Goal: Check status

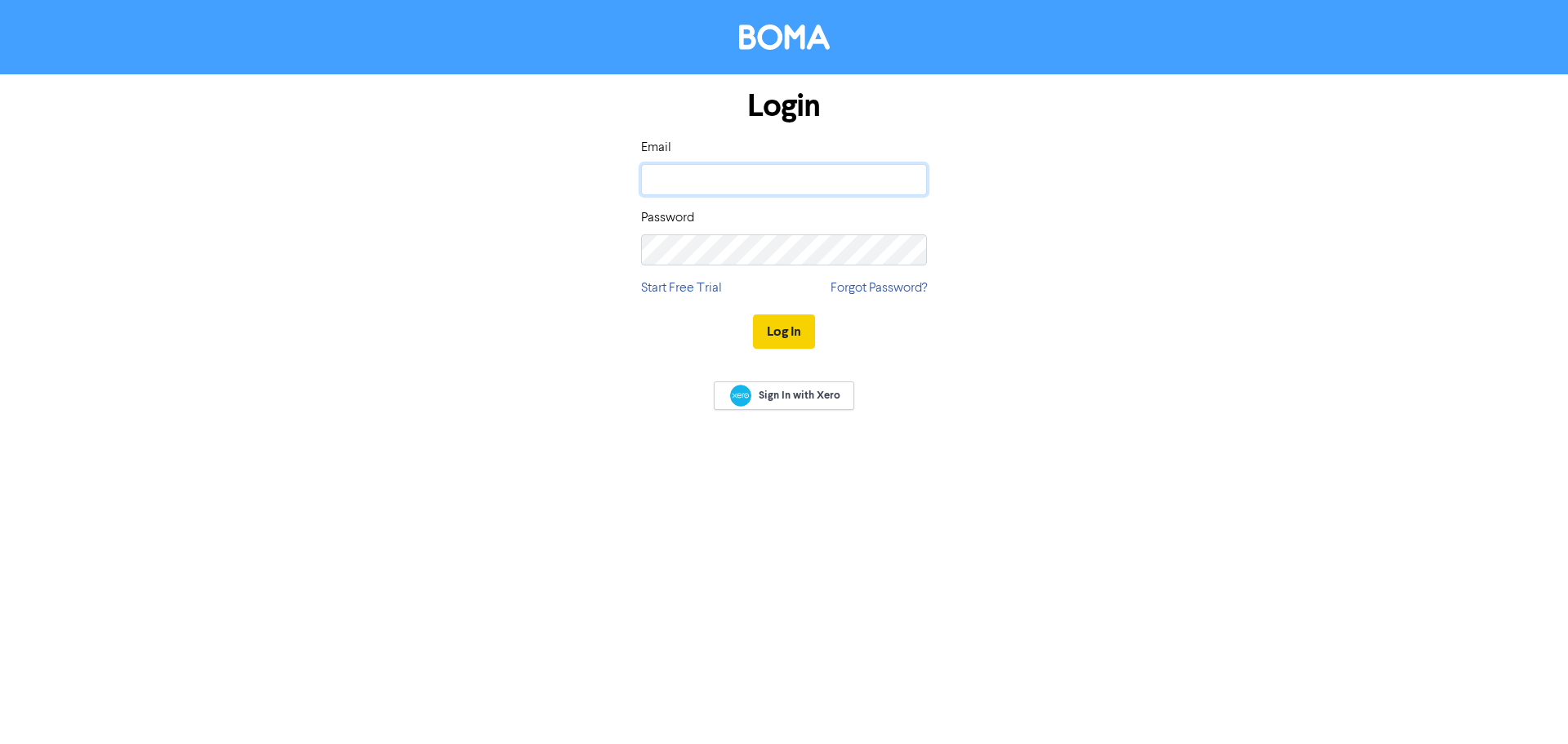
type input "[PERSON_NAME][EMAIL_ADDRESS][DOMAIN_NAME]"
click at [782, 335] on button "Log In" at bounding box center [784, 331] width 62 height 34
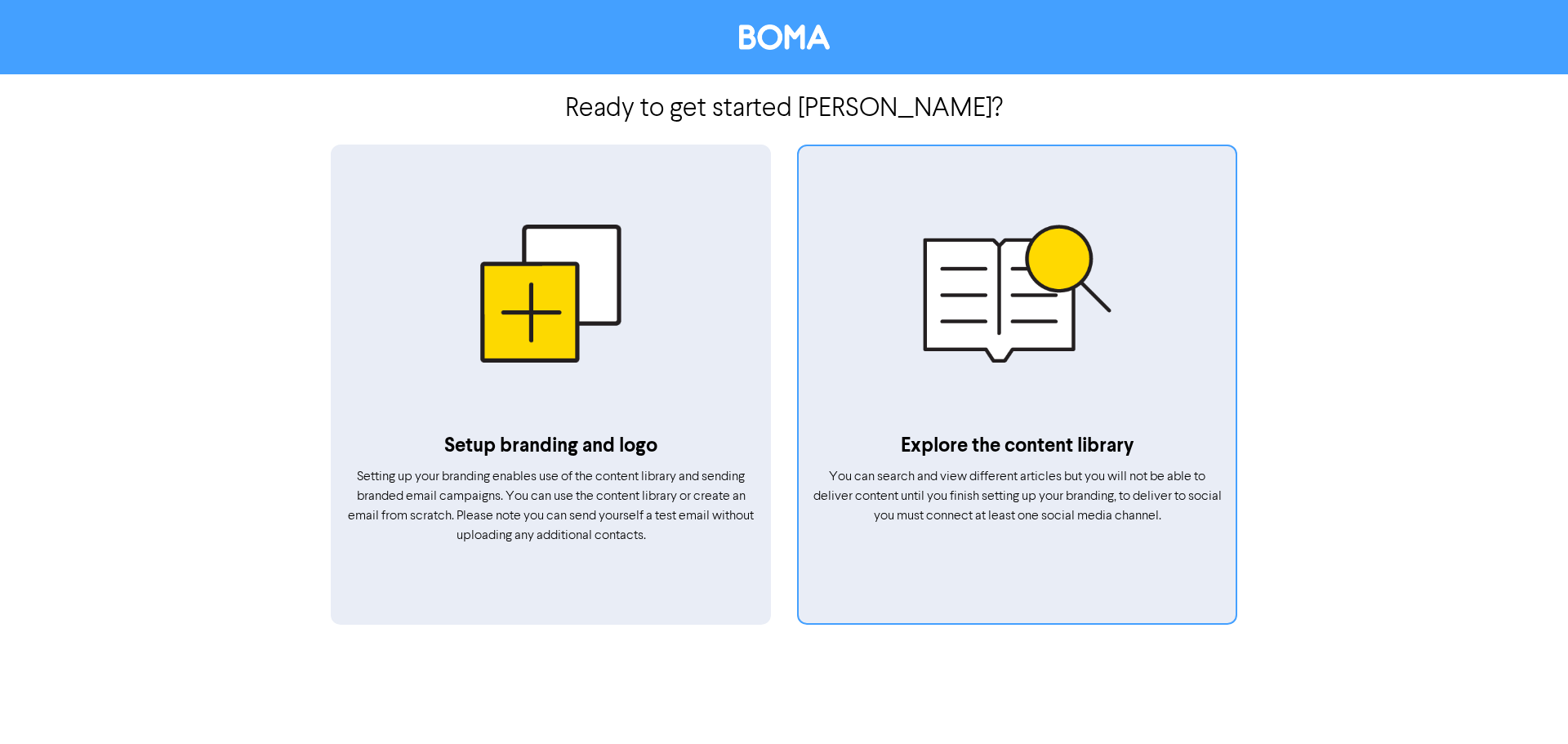
click at [914, 304] on div at bounding box center [1017, 293] width 437 height 276
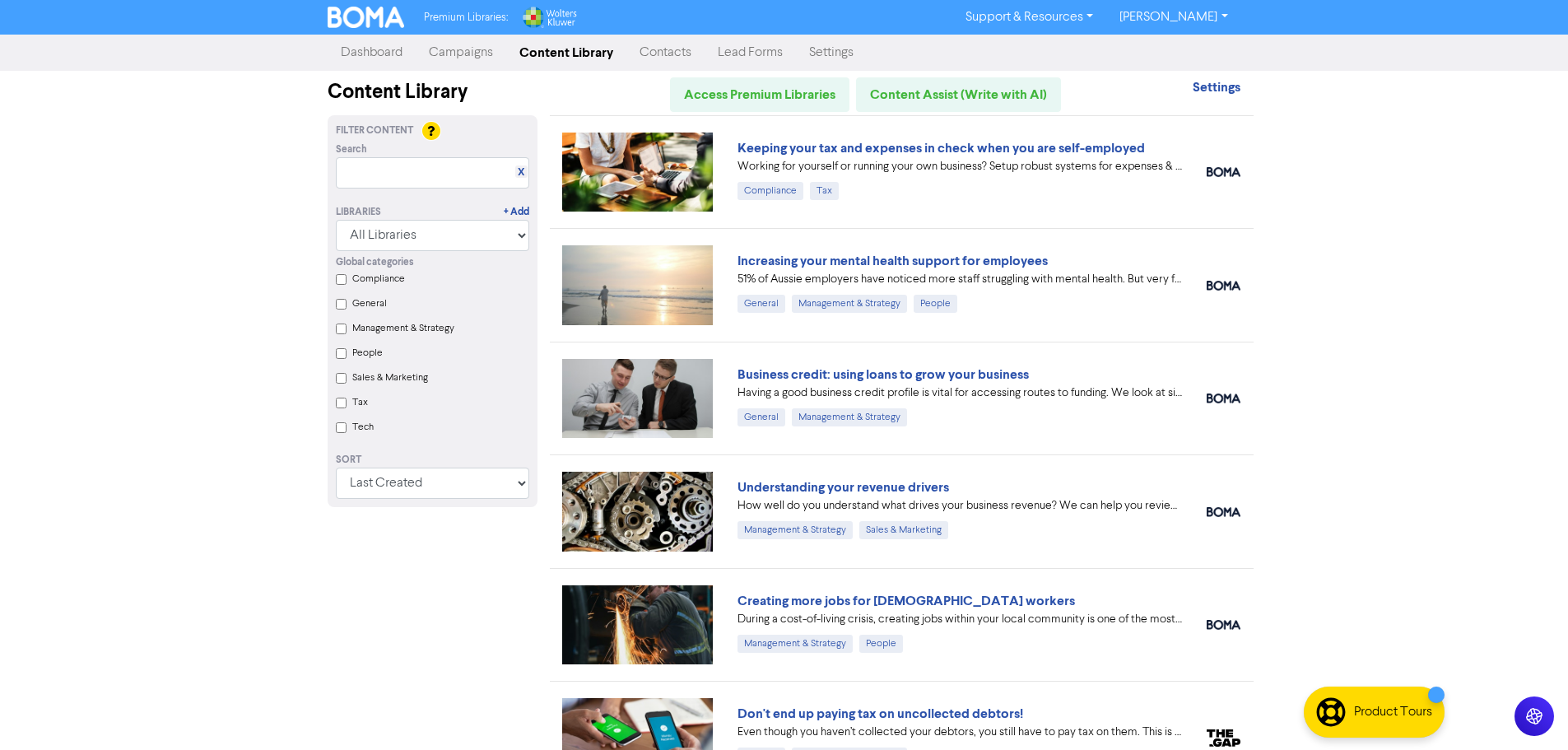
click at [453, 49] on link "Campaigns" at bounding box center [461, 52] width 90 height 33
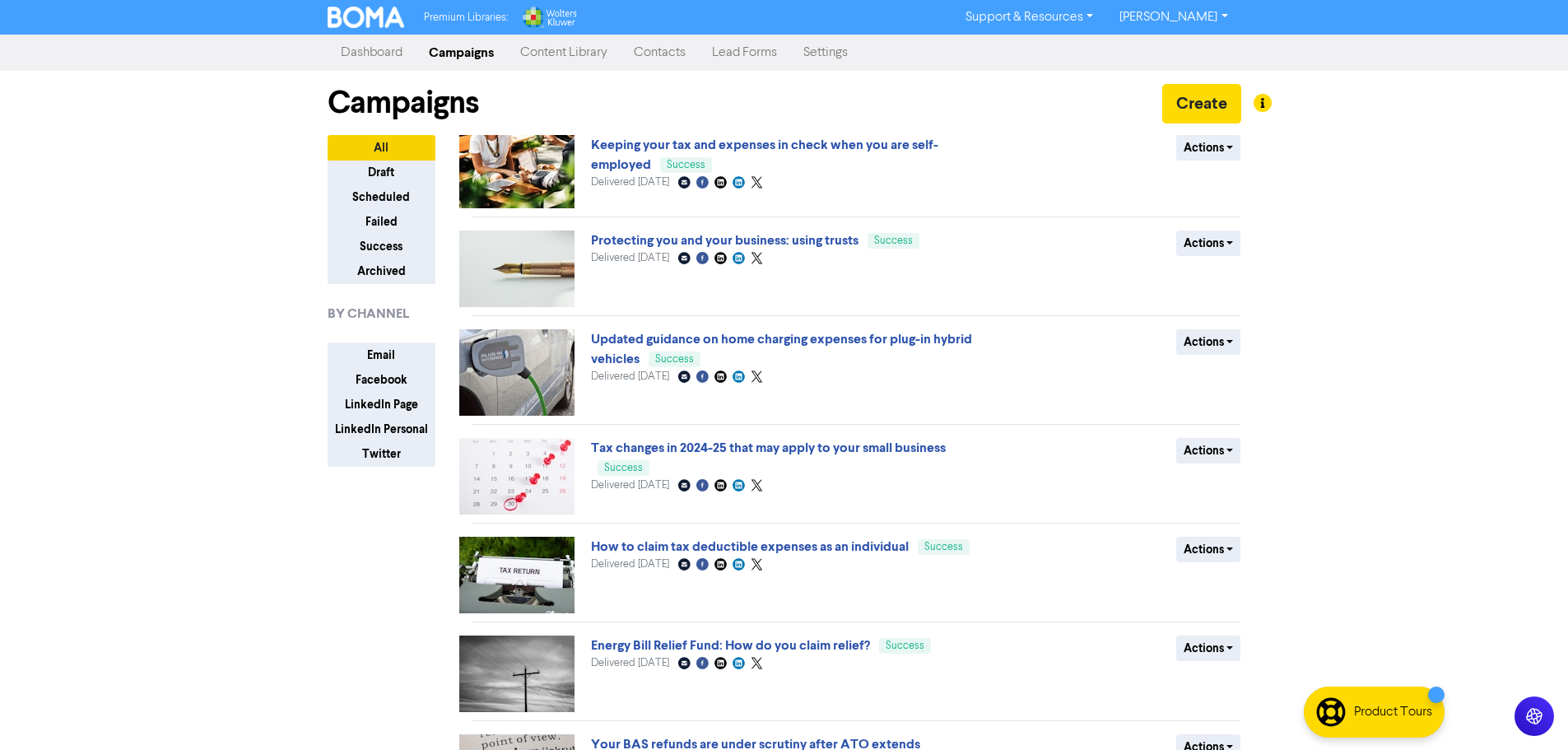
click at [668, 142] on link "Keeping your tax and expenses in check when you are self-employed" at bounding box center [765, 154] width 347 height 36
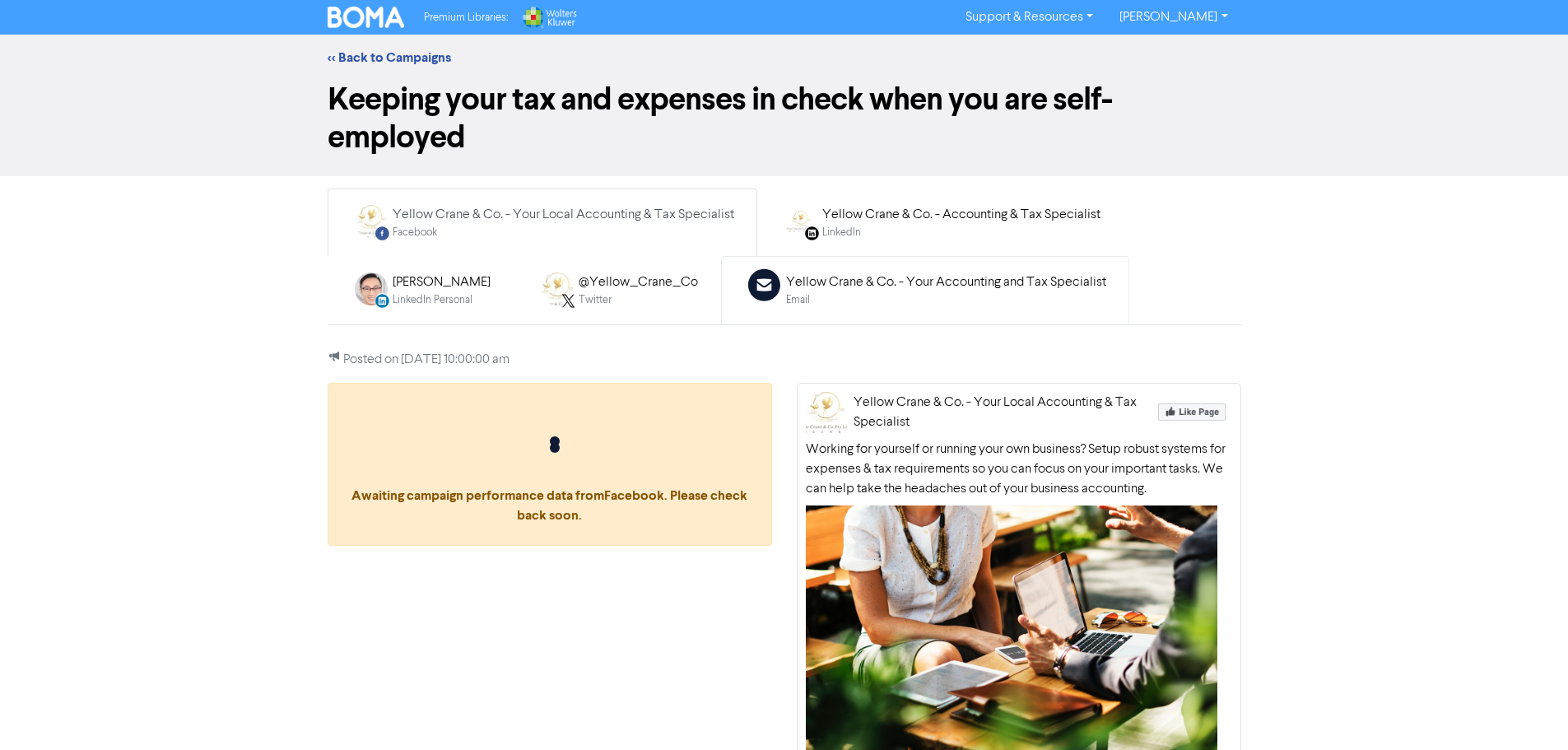
click at [815, 290] on div "Yellow Crane & Co. - Your Accounting and Tax Specialist" at bounding box center [946, 282] width 320 height 20
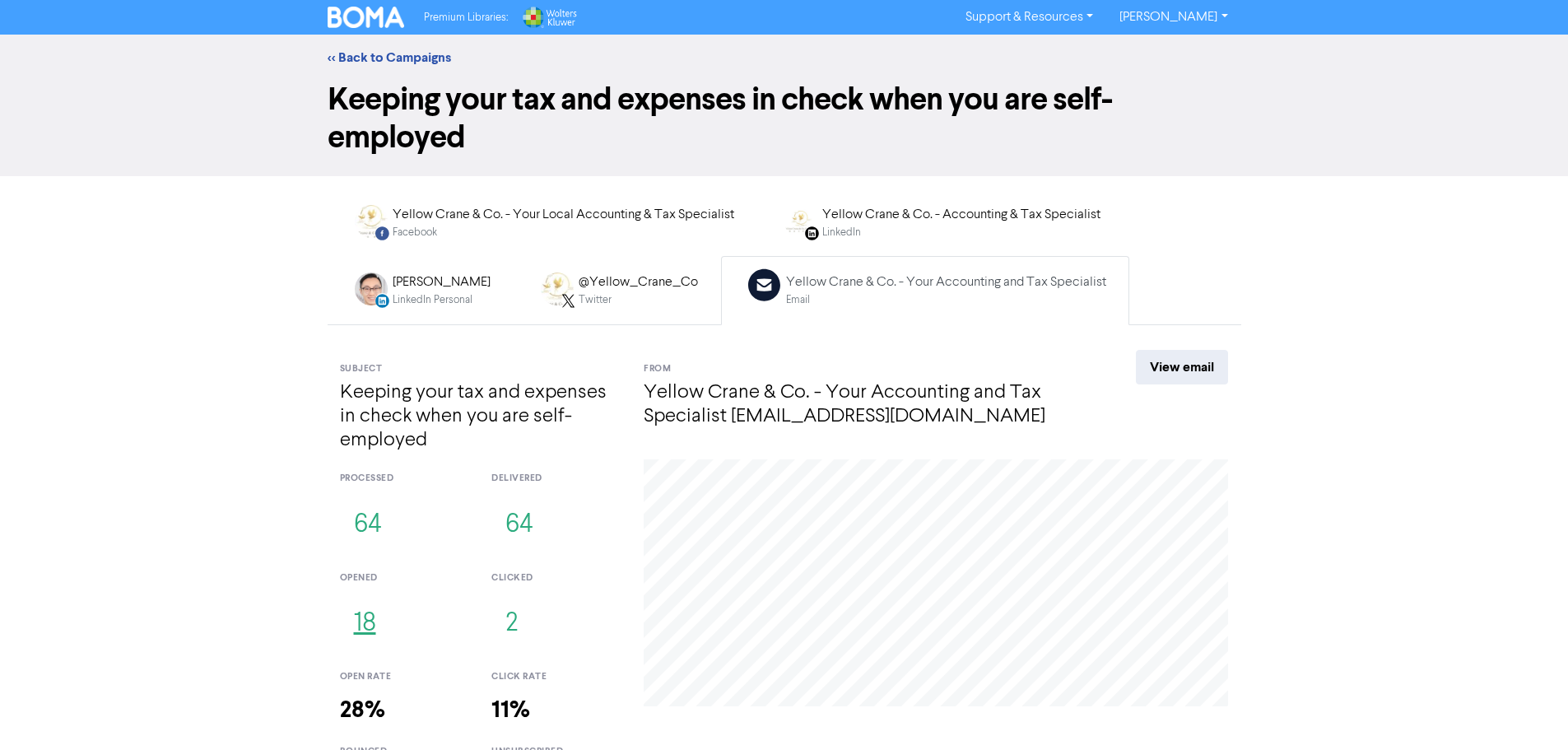
click at [370, 619] on button "18" at bounding box center [365, 624] width 50 height 54
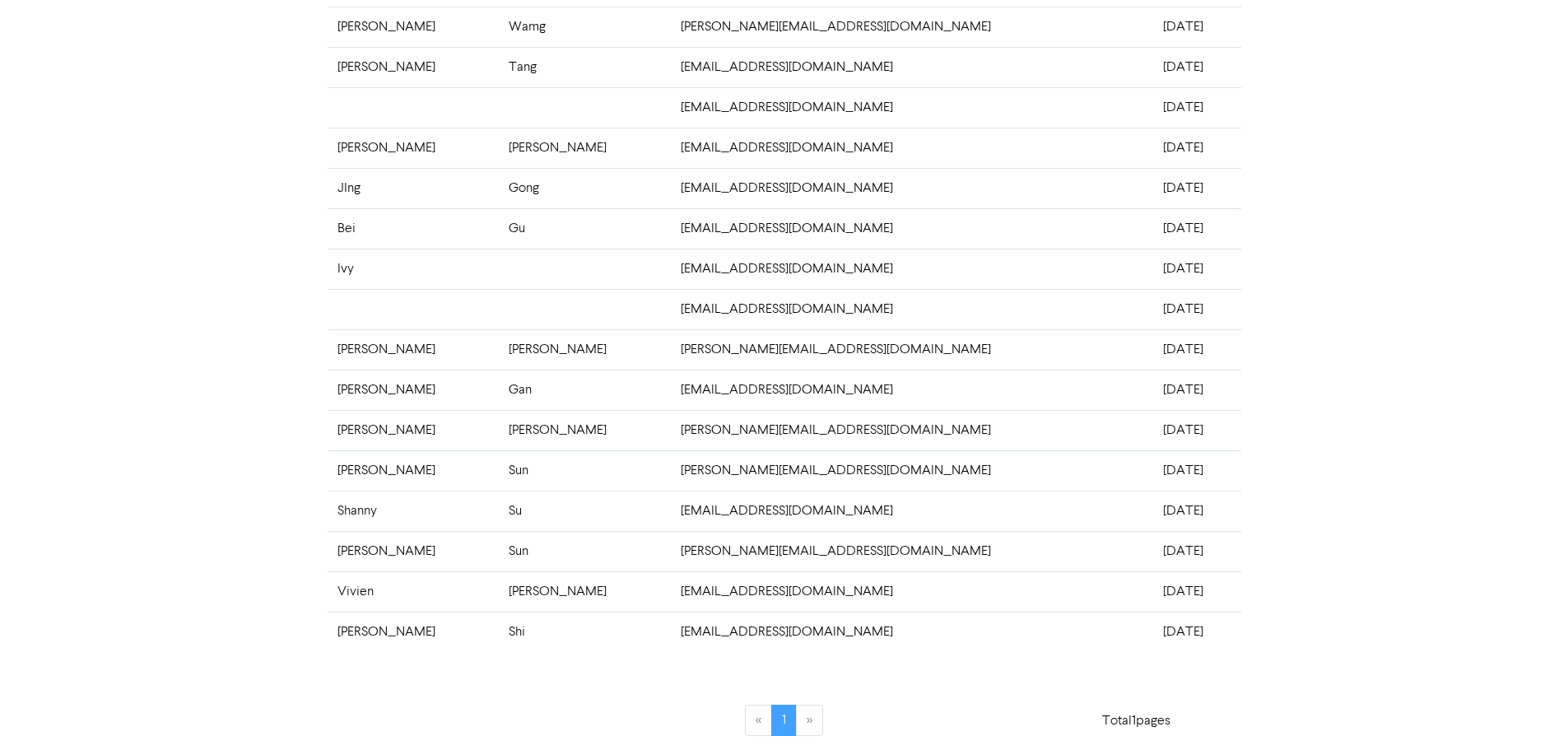
scroll to position [242, 0]
